Goal: Find contact information: Obtain details needed to contact an individual or organization

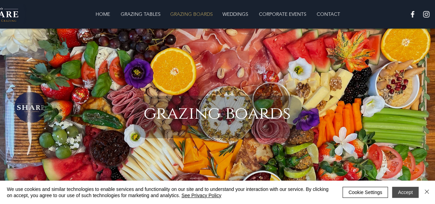
click at [408, 191] on button "Accept" at bounding box center [405, 192] width 26 height 11
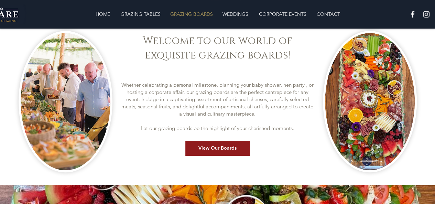
scroll to position [184, 0]
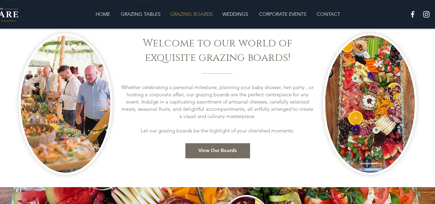
click at [205, 148] on span "View Our Boards" at bounding box center [217, 150] width 38 height 7
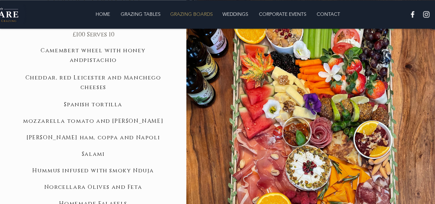
scroll to position [555, 0]
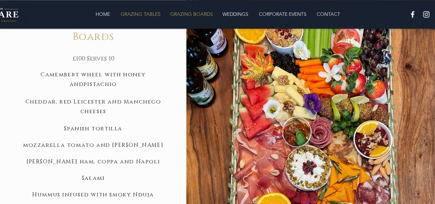
click at [137, 14] on p "GRAZING TABLES" at bounding box center [140, 14] width 47 height 14
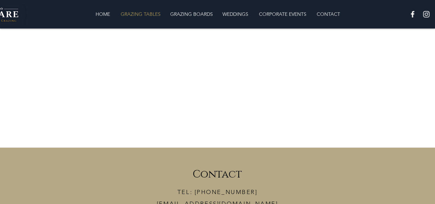
scroll to position [2437, 0]
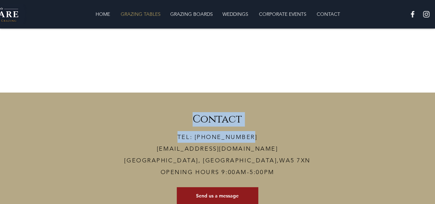
drag, startPoint x: 234, startPoint y: 93, endPoint x: 179, endPoint y: 89, distance: 55.9
click at [179, 92] on section "Contact TEL: 0773 996 1432 SHARELUXURYGRAZING@GMAIL.COM WESTBROOK, WARRINGTON,W…" at bounding box center [217, 161] width 435 height 139
copy section "Contact TEL: 0773 996 1432"
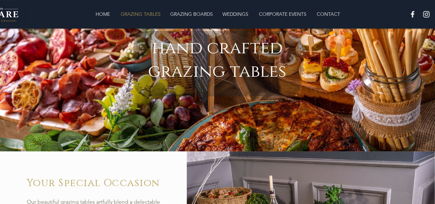
scroll to position [0, 0]
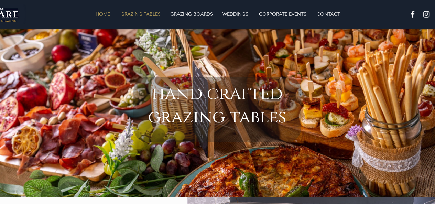
click at [101, 13] on p "HOME" at bounding box center [102, 14] width 21 height 14
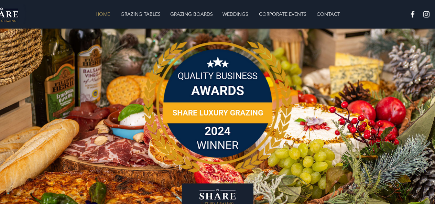
click at [117, 194] on img "main content" at bounding box center [217, 142] width 435 height 227
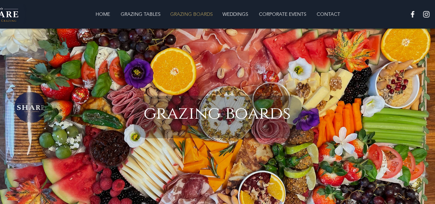
scroll to position [555, 0]
click at [94, 197] on img "main content" at bounding box center [217, 118] width 435 height 178
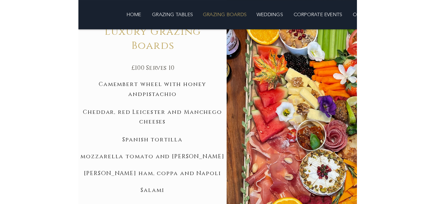
scroll to position [545, 0]
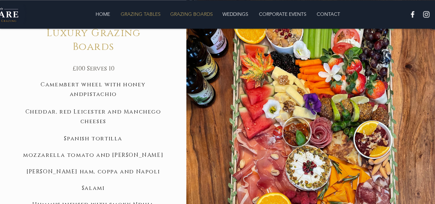
click at [125, 11] on p "GRAZING TABLES" at bounding box center [140, 14] width 47 height 14
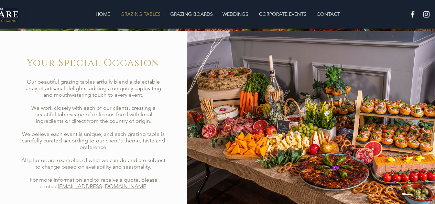
scroll to position [165, 0]
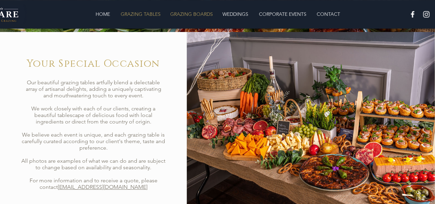
click at [195, 12] on p "GRAZING BOARDS" at bounding box center [191, 14] width 49 height 14
